Goal: Check status: Check status

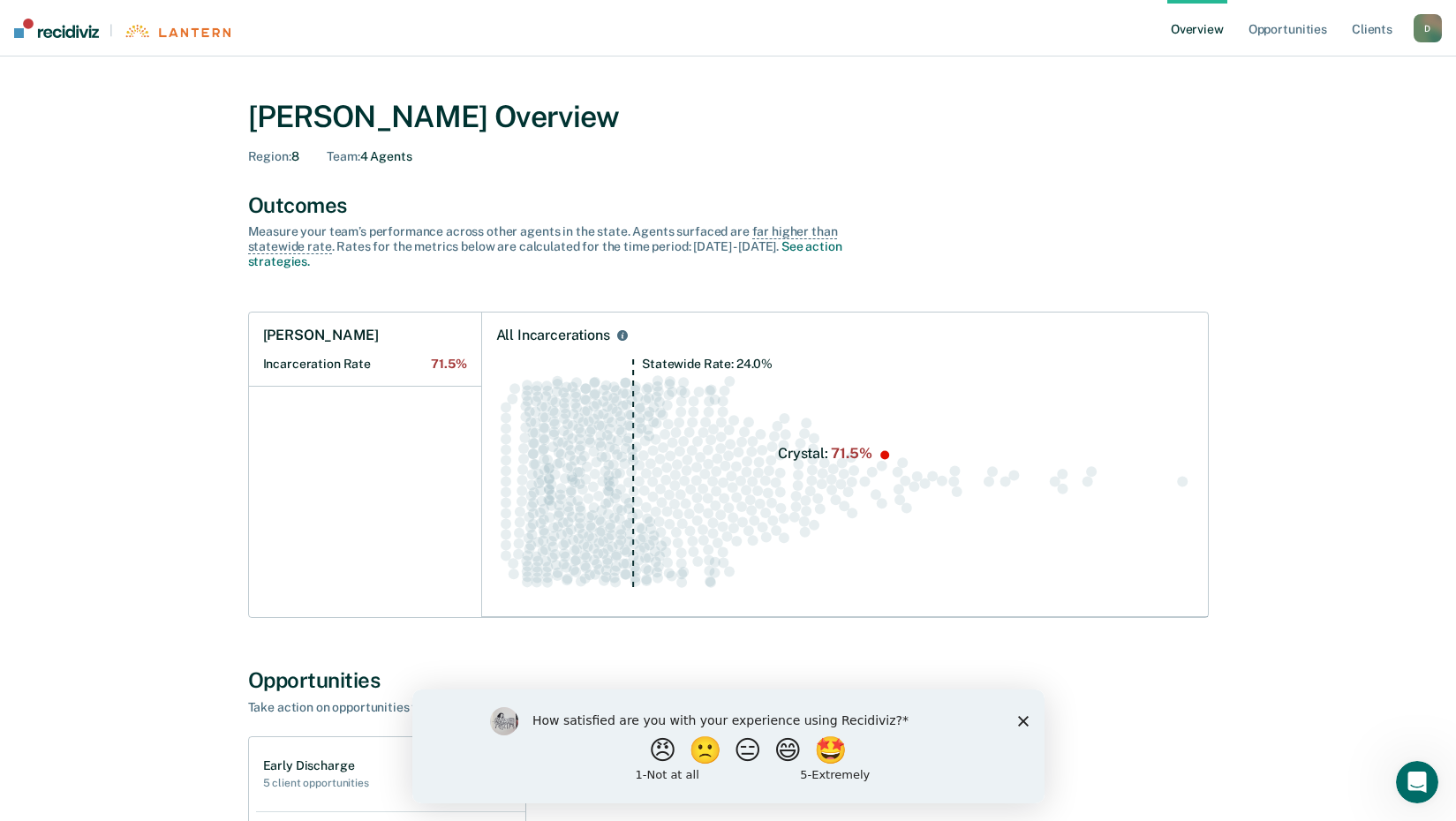
click at [1016, 718] on div "How satisfied are you with your experience using Recidiviz? 😠 🙁 😑 😄 🤩 1 - Not a…" at bounding box center [727, 745] width 632 height 114
click at [1021, 716] on icon "Close survey" at bounding box center [1023, 721] width 11 height 11
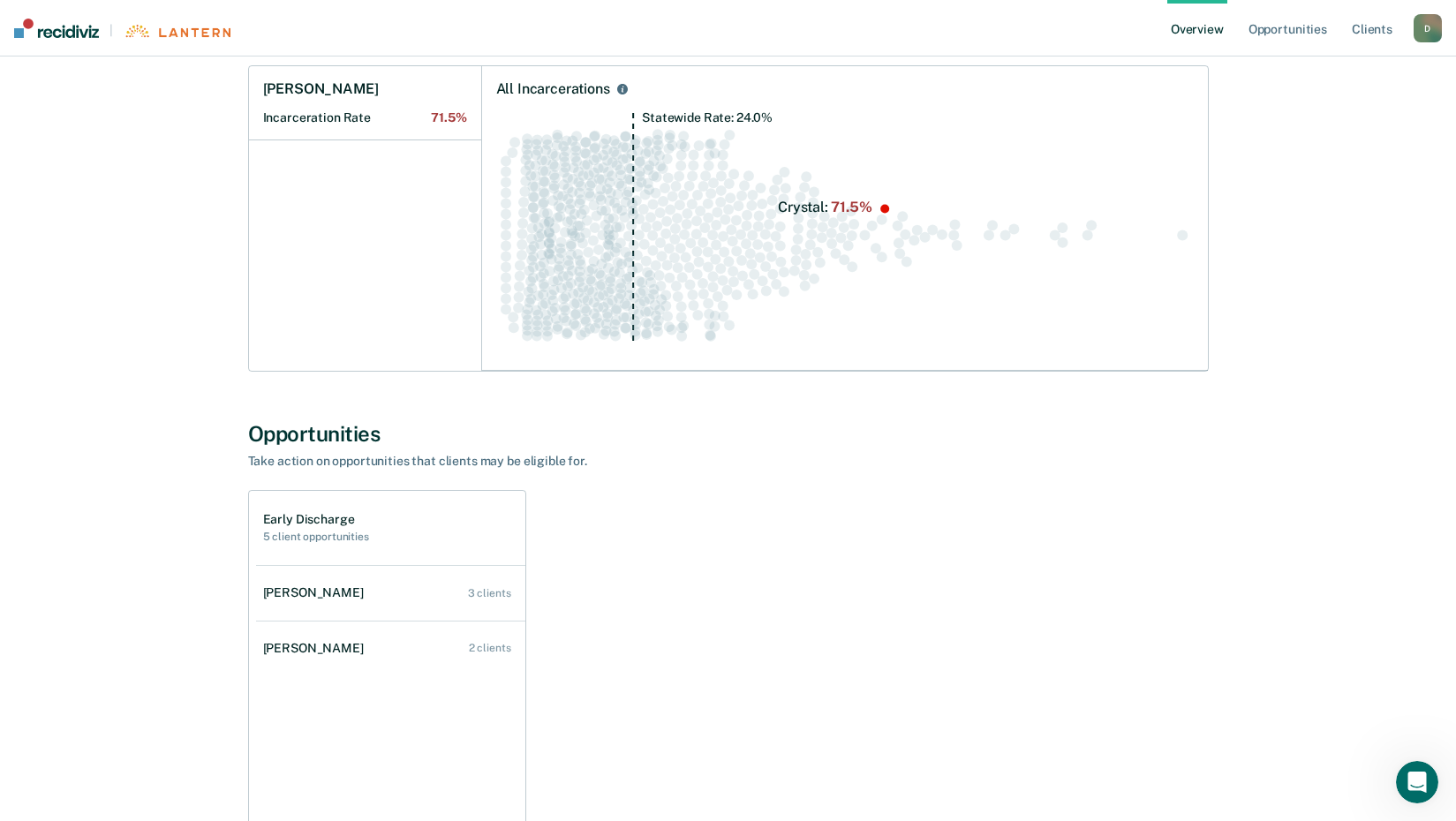
scroll to position [265, 0]
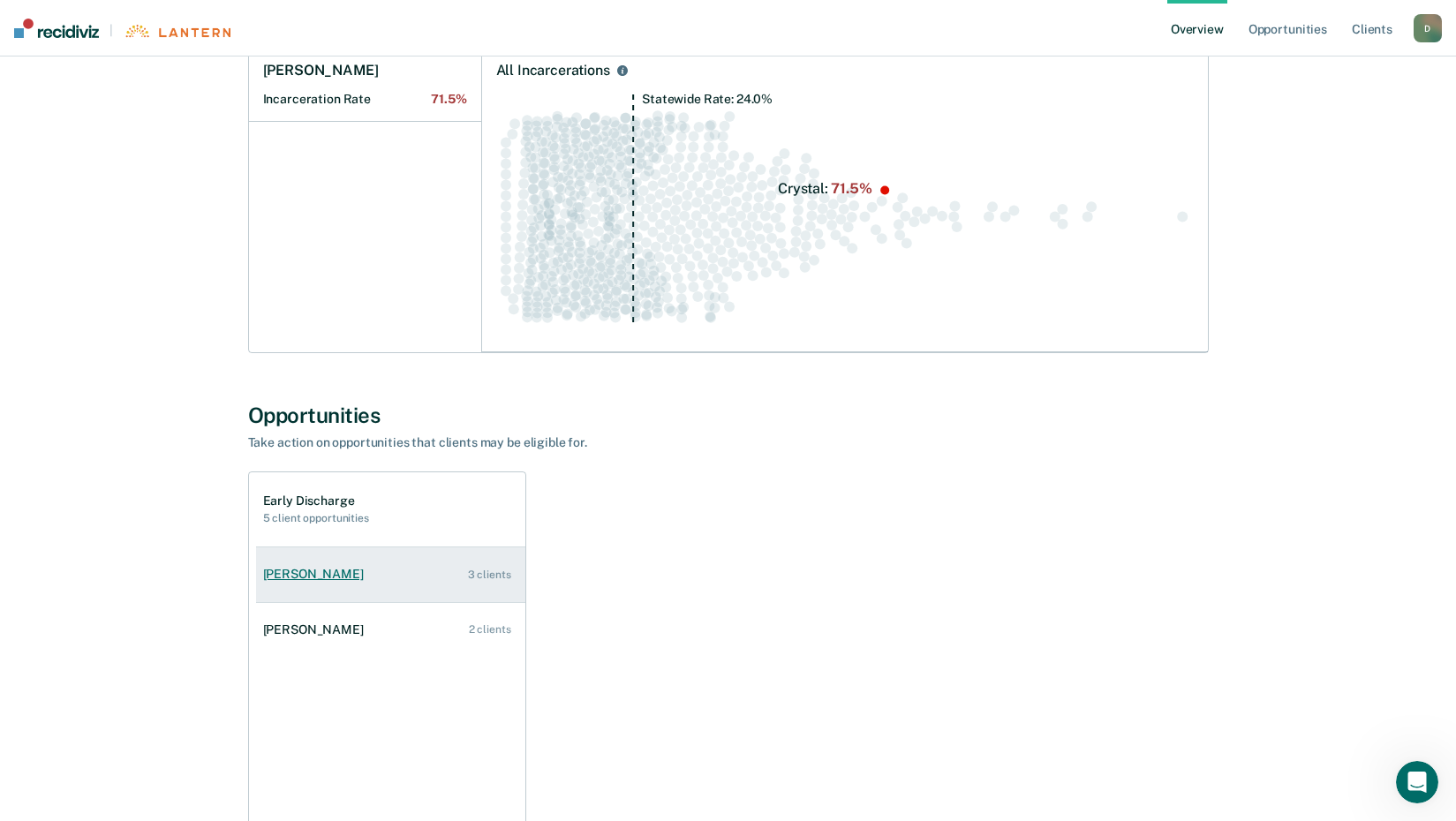
click at [495, 580] on div "3 clients" at bounding box center [489, 575] width 43 height 13
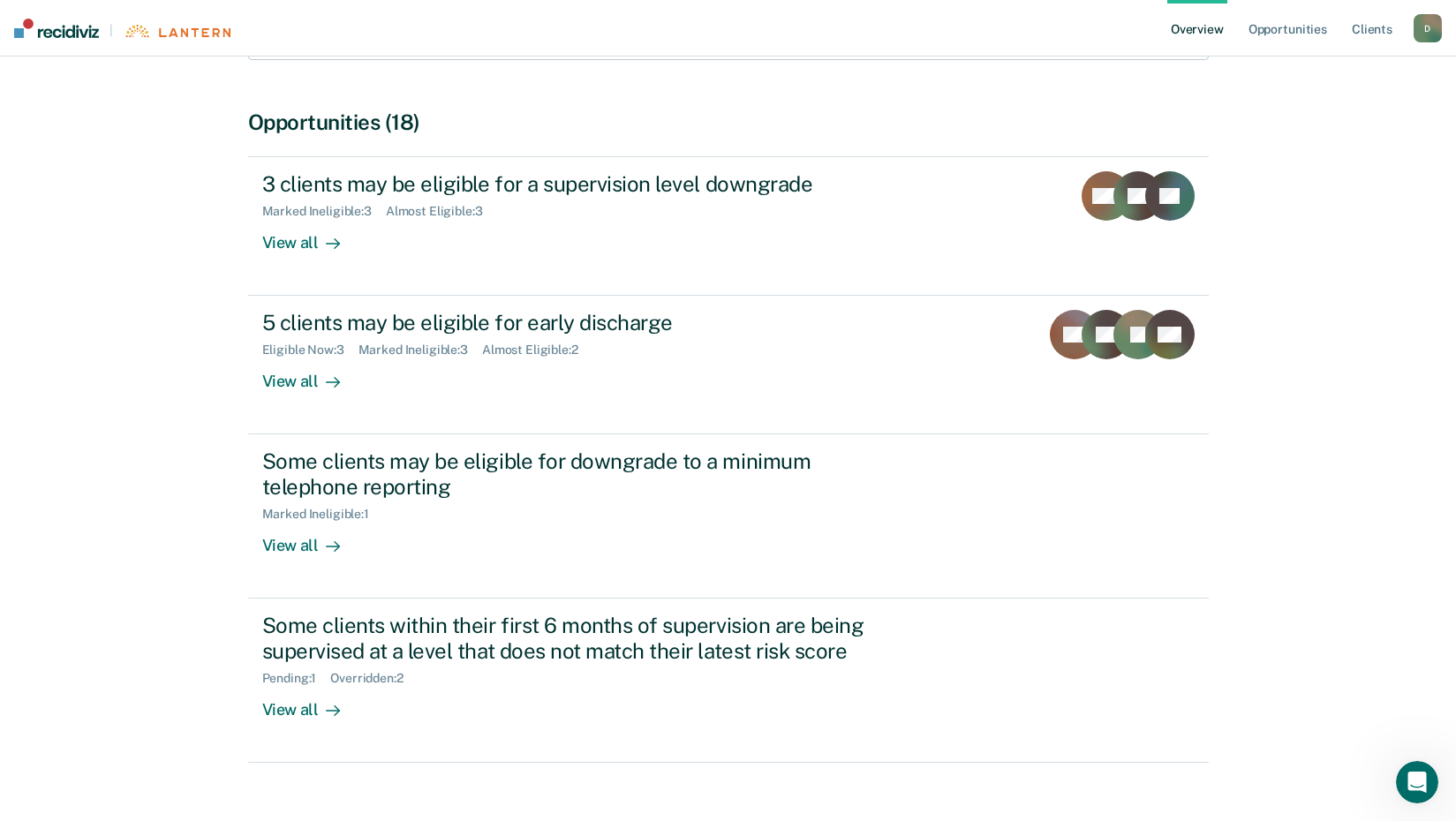
scroll to position [353, 0]
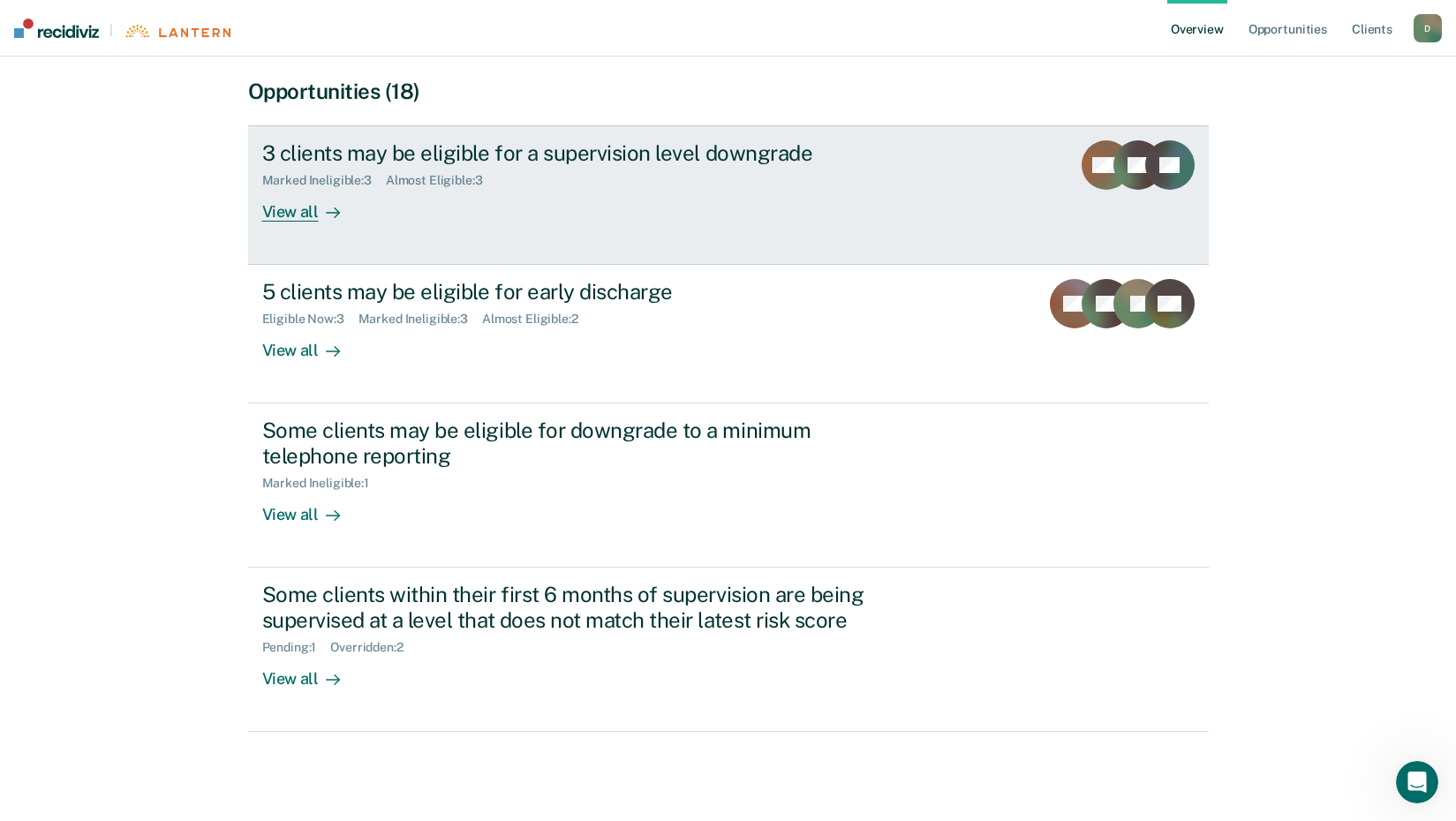
click at [464, 231] on link "3 clients may be eligible for a supervision level downgrade Marked Ineligible :…" at bounding box center [728, 194] width 961 height 140
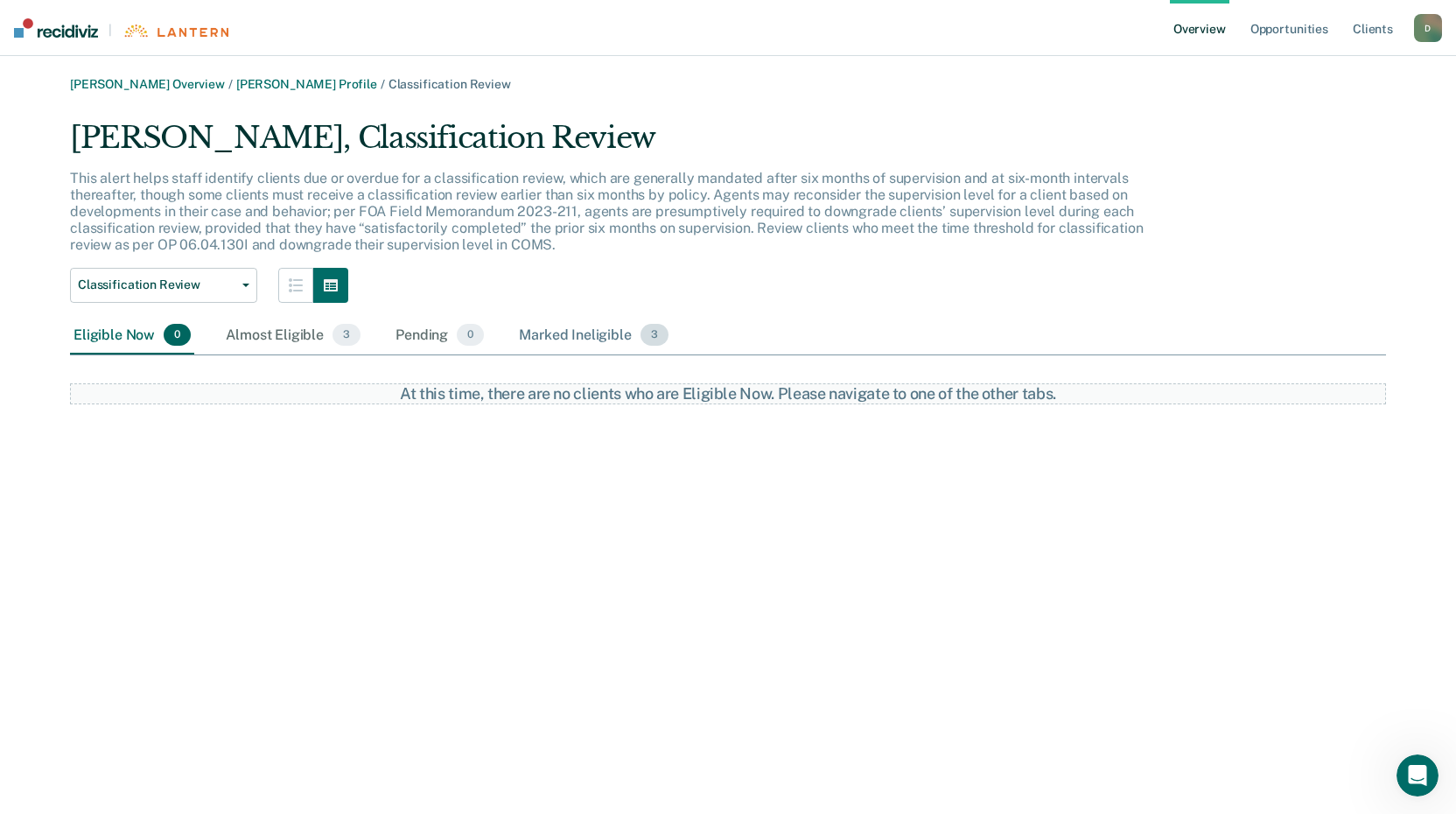
click at [548, 332] on div "Marked Ineligible 3" at bounding box center [593, 336] width 156 height 39
